Goal: Task Accomplishment & Management: Complete application form

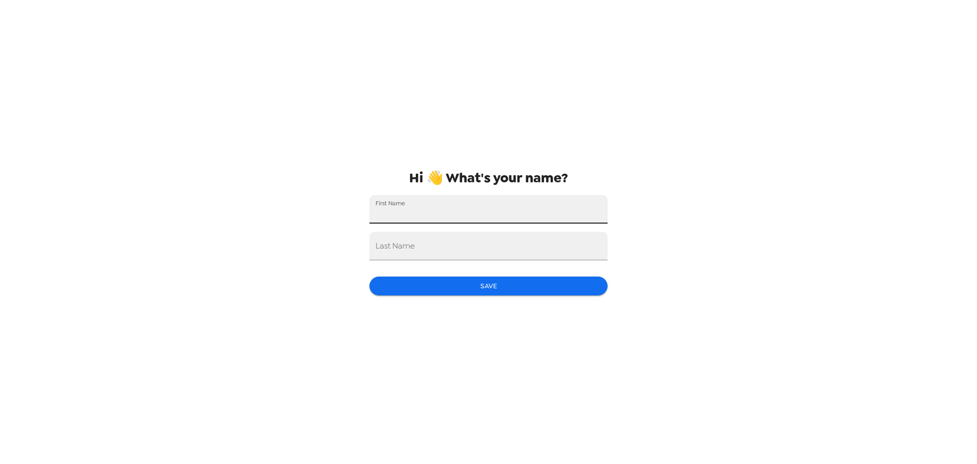
click at [429, 214] on input "First Name" at bounding box center [488, 209] width 238 height 28
type input "[PERSON_NAME]"
click at [476, 284] on button "Save" at bounding box center [488, 285] width 238 height 19
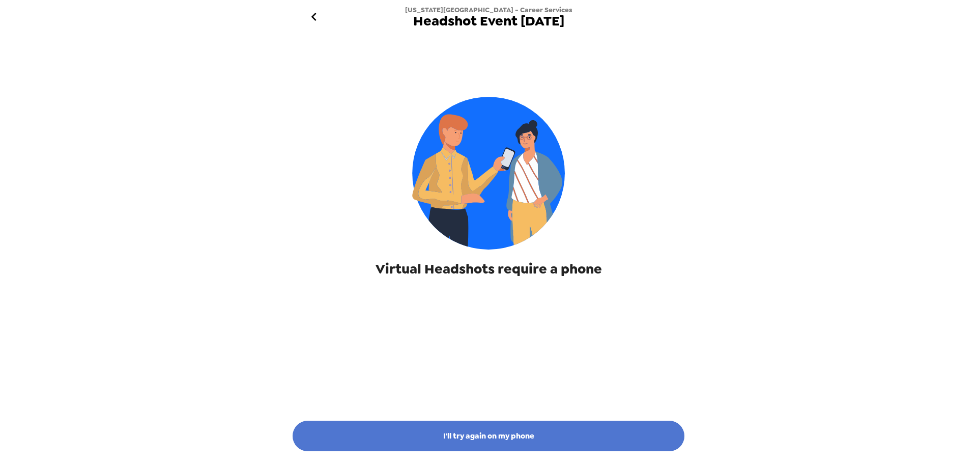
click at [523, 435] on button "I'll try again on my phone" at bounding box center [489, 435] width 392 height 31
